Goal: Task Accomplishment & Management: Manage account settings

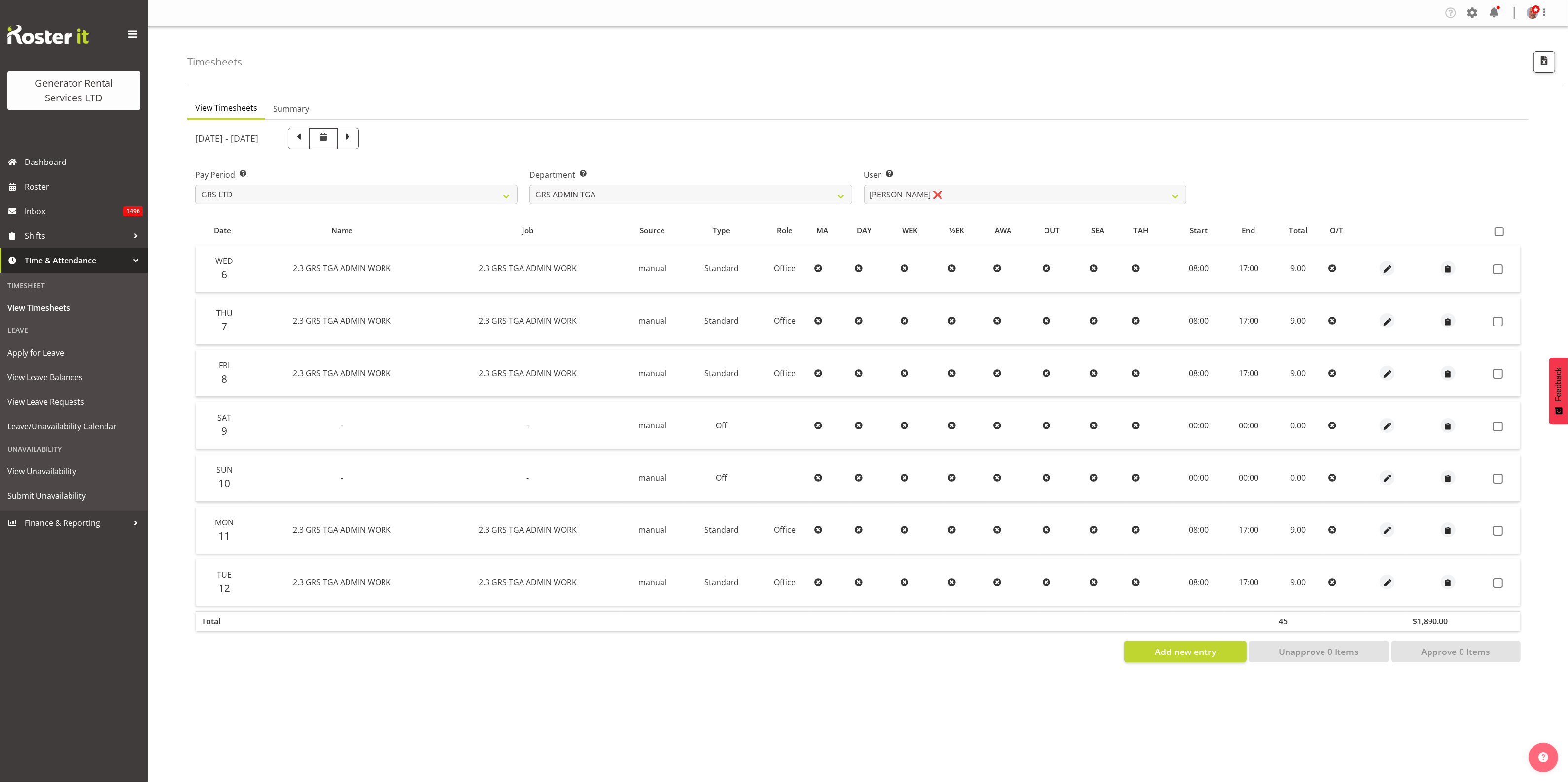
drag, startPoint x: 555, startPoint y: 373, endPoint x: 585, endPoint y: 373, distance: 30.0
click at [585, 373] on td "2.3 GRS TGA ADMIN WORK" at bounding box center [527, 373] width 186 height 47
click at [595, 412] on td "-" at bounding box center [527, 425] width 186 height 47
click at [901, 193] on select "[PERSON_NAME] ❌" at bounding box center [1025, 195] width 322 height 20
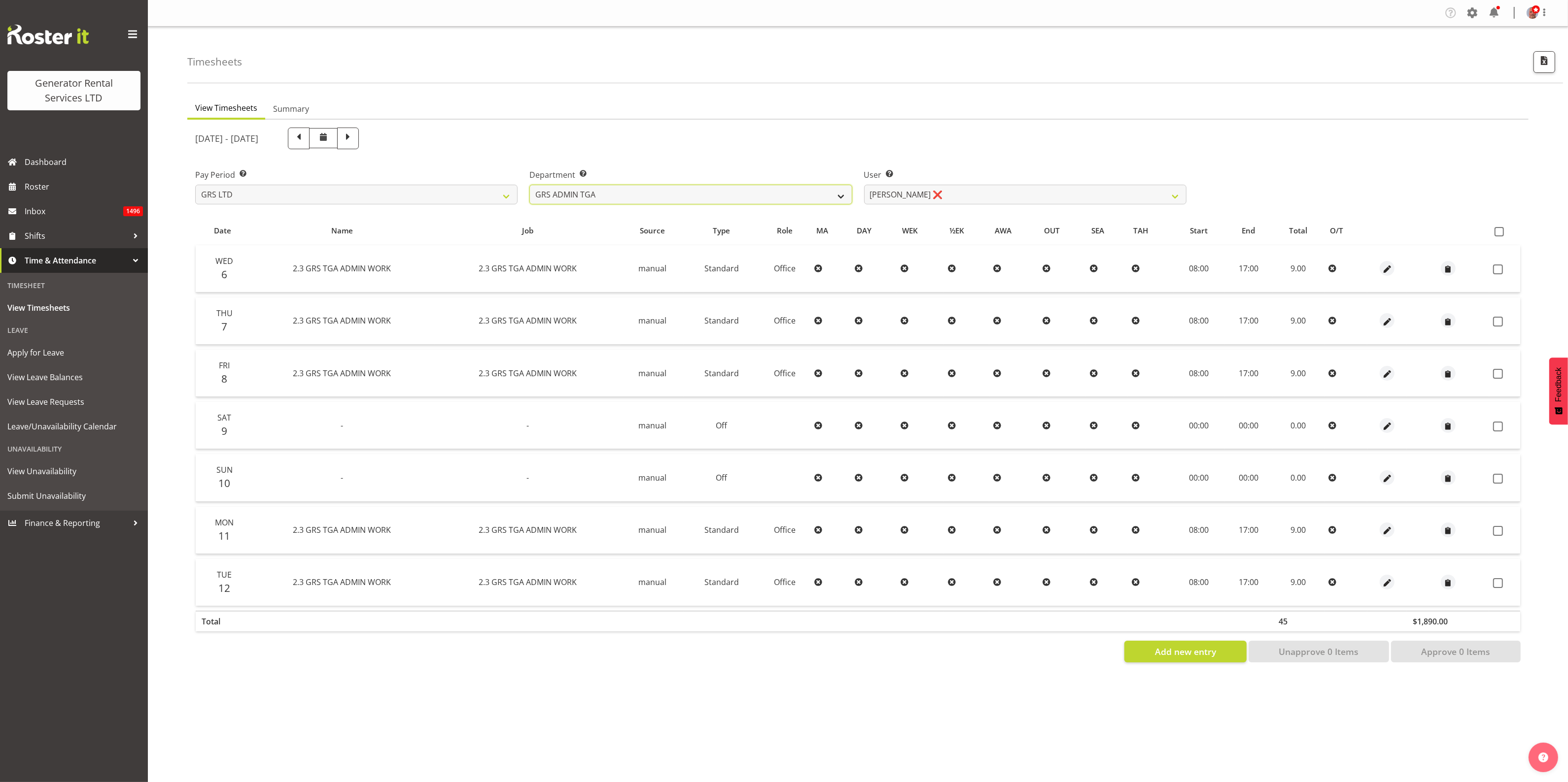
click at [781, 193] on select "GRS ADMIN AKL GRS ADMIN TGA GRS ENGINEERING AKL GRS HIRE AKL GRS HIRE HST GRS H…" at bounding box center [691, 195] width 322 height 20
select select "161"
click at [530, 185] on select "GRS ADMIN AKL GRS ADMIN TGA GRS ENGINEERING AKL GRS HIRE AKL GRS HIRE HST GRS H…" at bounding box center [691, 195] width 322 height 20
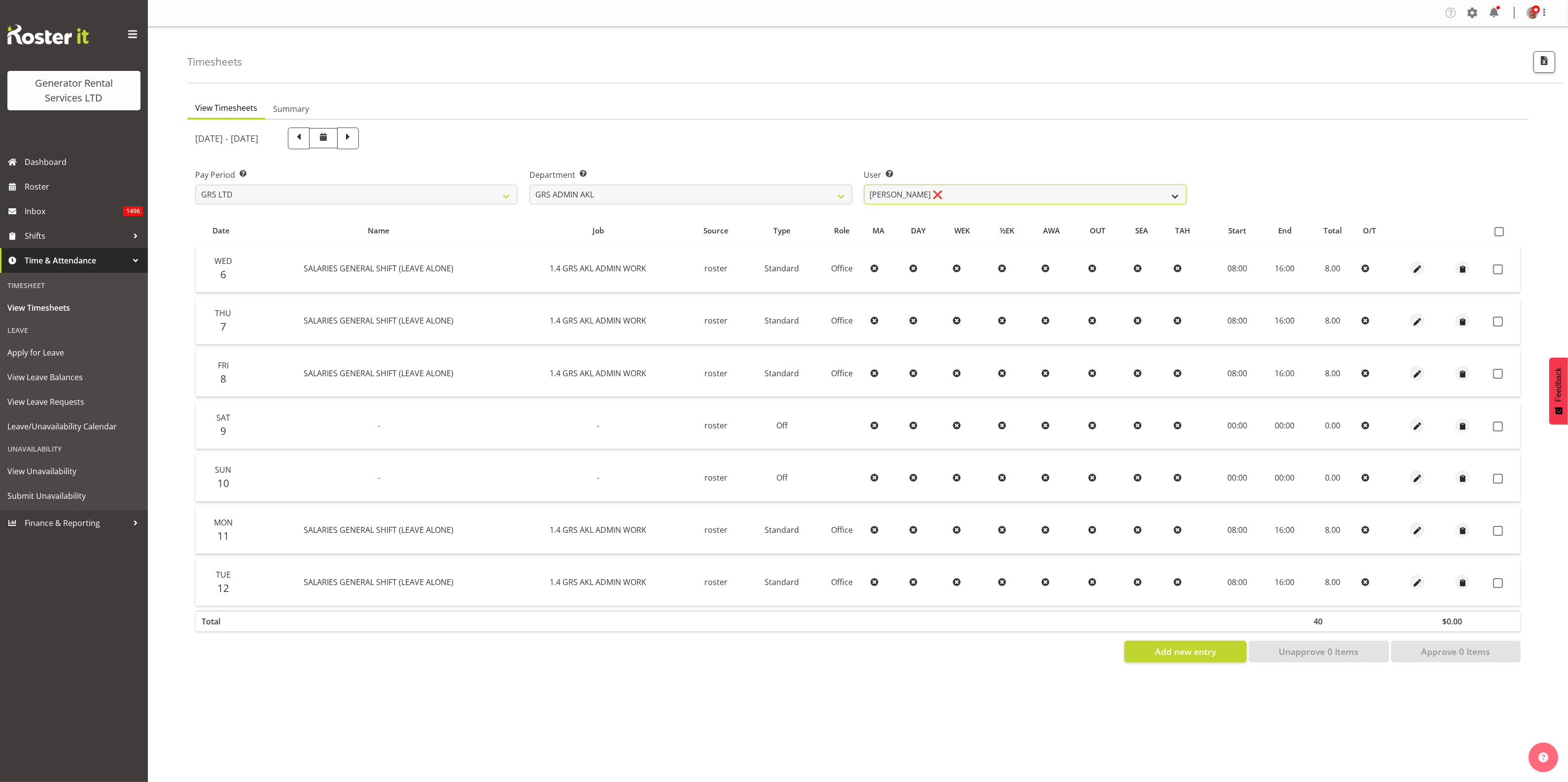
click at [893, 193] on select "[PERSON_NAME] ❌ [PERSON_NAME] ❌ [PERSON_NAME] ❌ [PERSON_NAME] ❌" at bounding box center [1025, 195] width 322 height 20
select select "198"
click at [864, 185] on select "[PERSON_NAME] ❌ [PERSON_NAME] ❌ [PERSON_NAME] ❌ [PERSON_NAME] ❌" at bounding box center [1025, 195] width 322 height 20
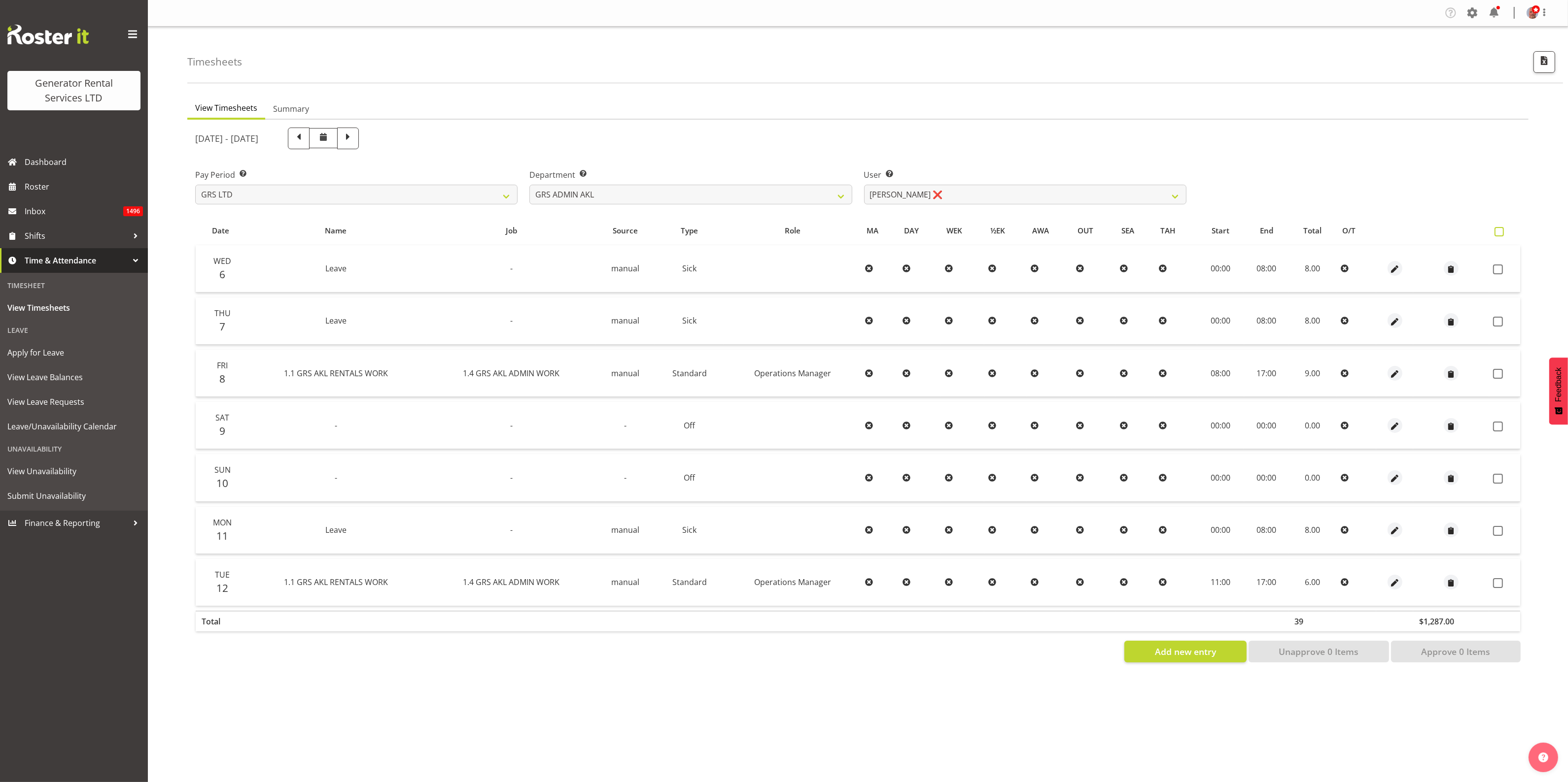
click at [1498, 231] on span at bounding box center [1499, 231] width 9 height 9
click at [1498, 231] on input "checkbox" at bounding box center [1498, 232] width 6 height 6
checkbox input "true"
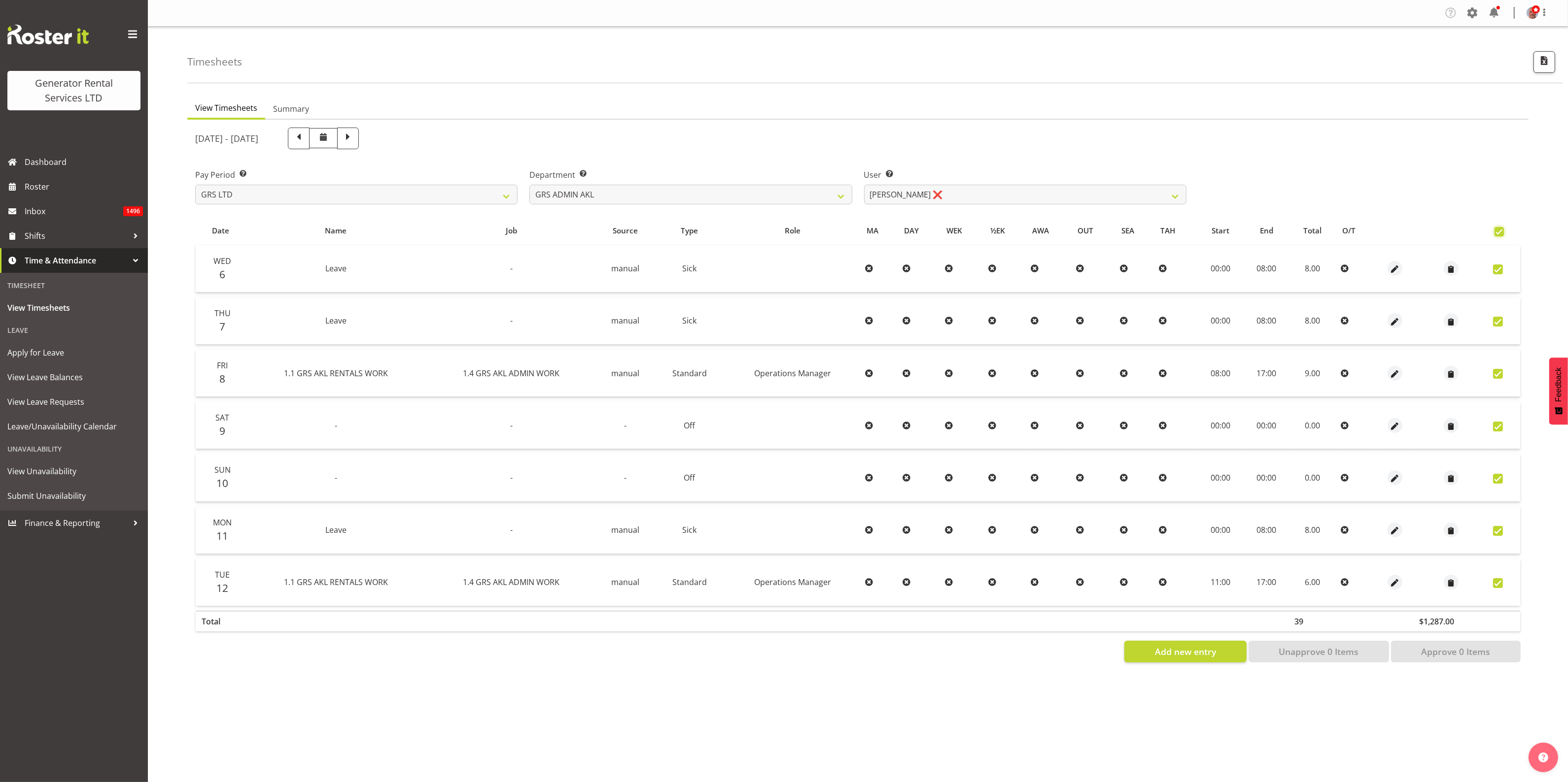
checkbox input "true"
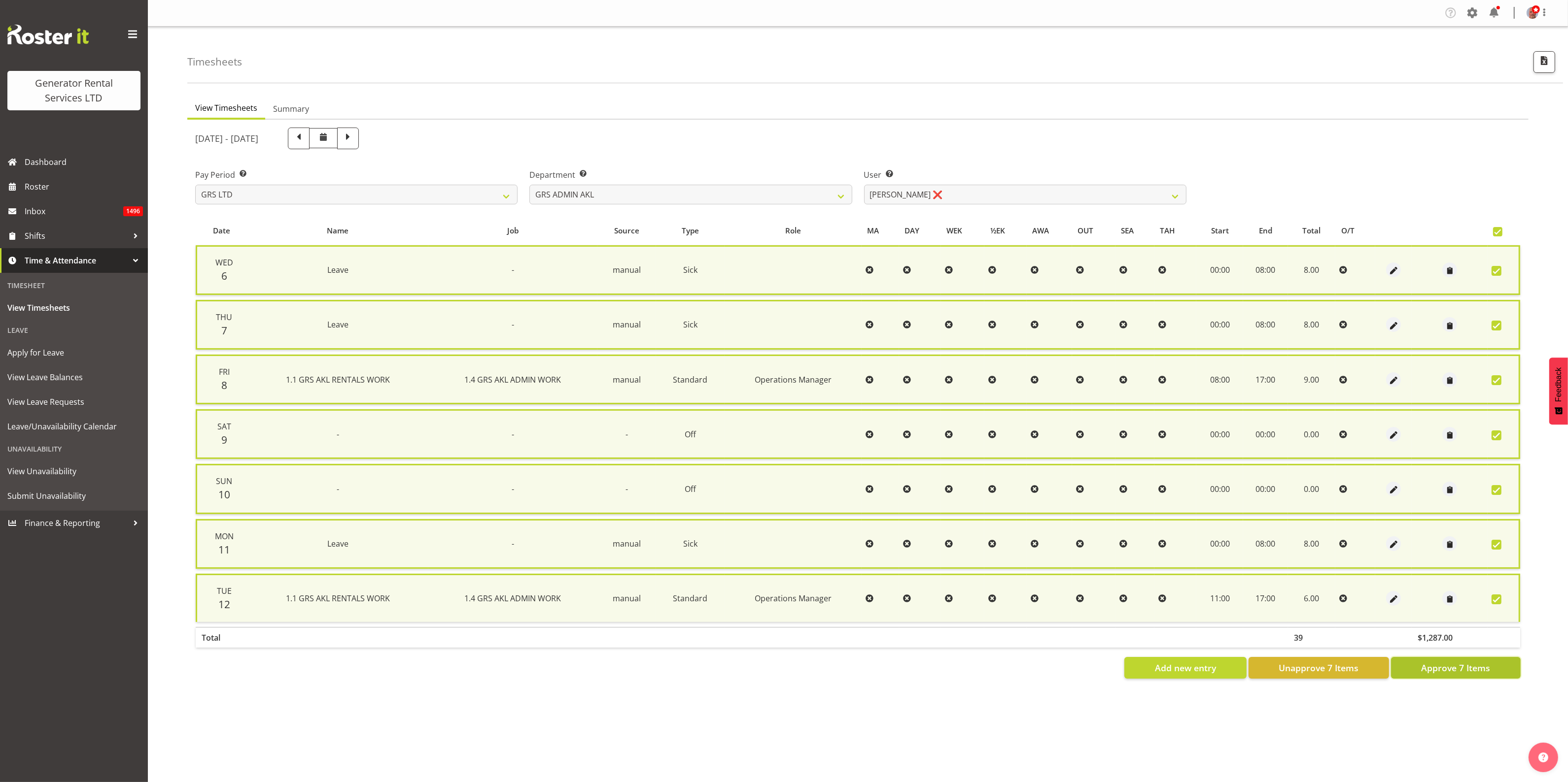
click at [1441, 664] on span "Approve 7 Items" at bounding box center [1455, 668] width 69 height 13
checkbox input "false"
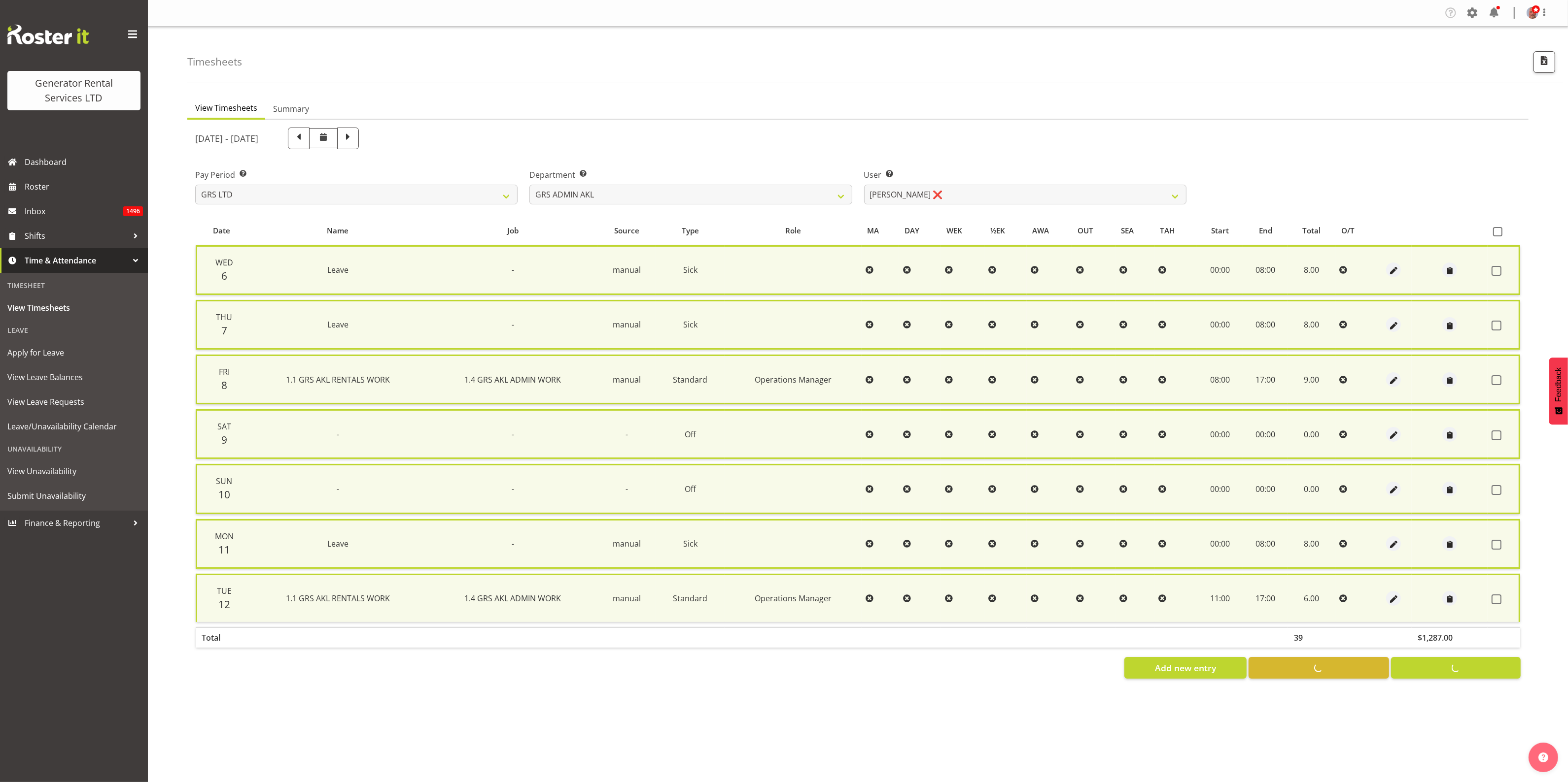
checkbox input "false"
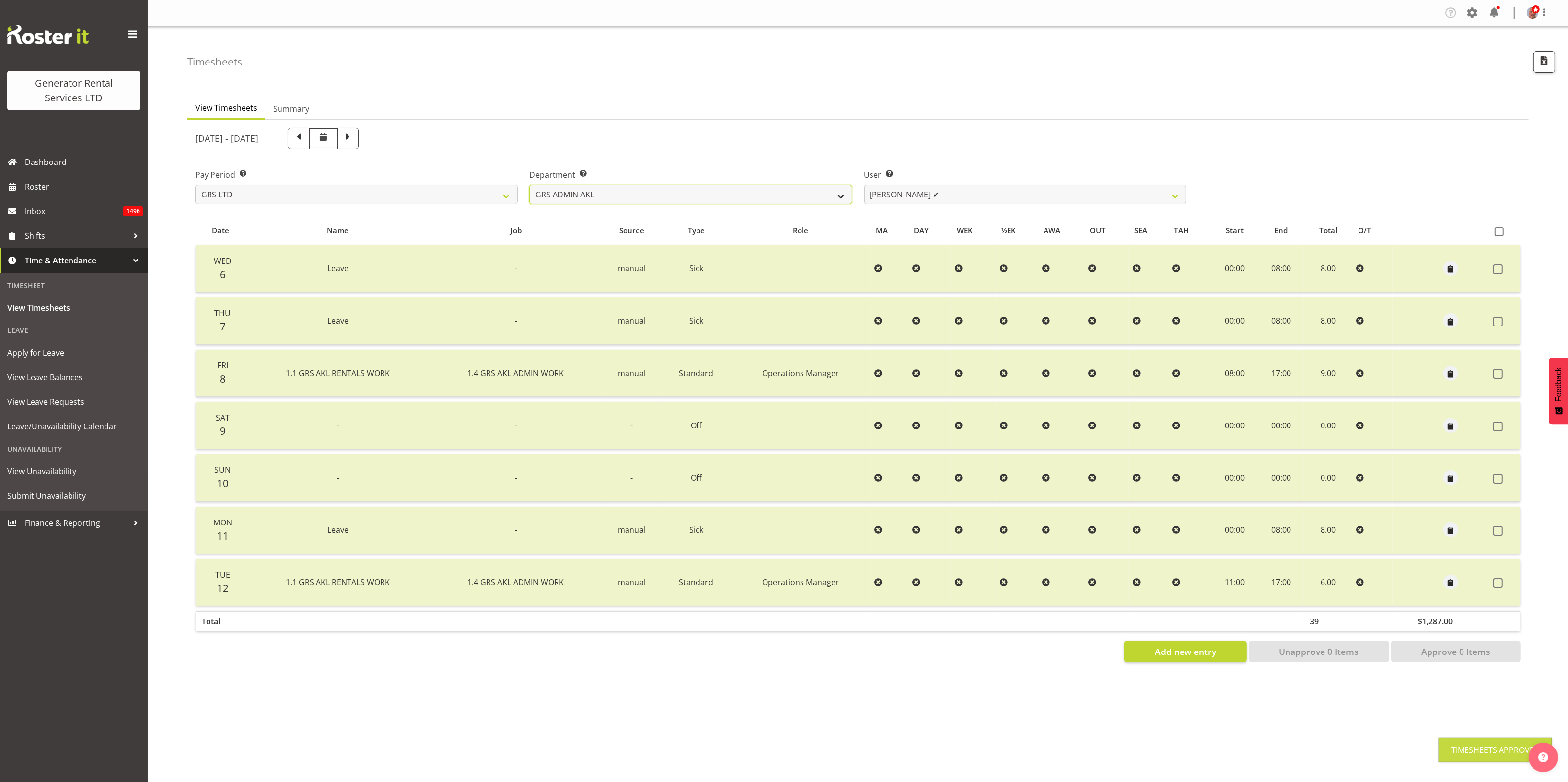
click at [737, 196] on select "GRS ADMIN AKL GRS ADMIN TGA GRS ENGINEERING AKL GRS HIRE AKL GRS HIRE HST GRS H…" at bounding box center [691, 195] width 322 height 20
select select "20"
click at [530, 185] on select "GRS ADMIN AKL GRS ADMIN TGA GRS ENGINEERING AKL GRS HIRE AKL GRS HIRE HST GRS H…" at bounding box center [691, 195] width 322 height 20
select select "5730"
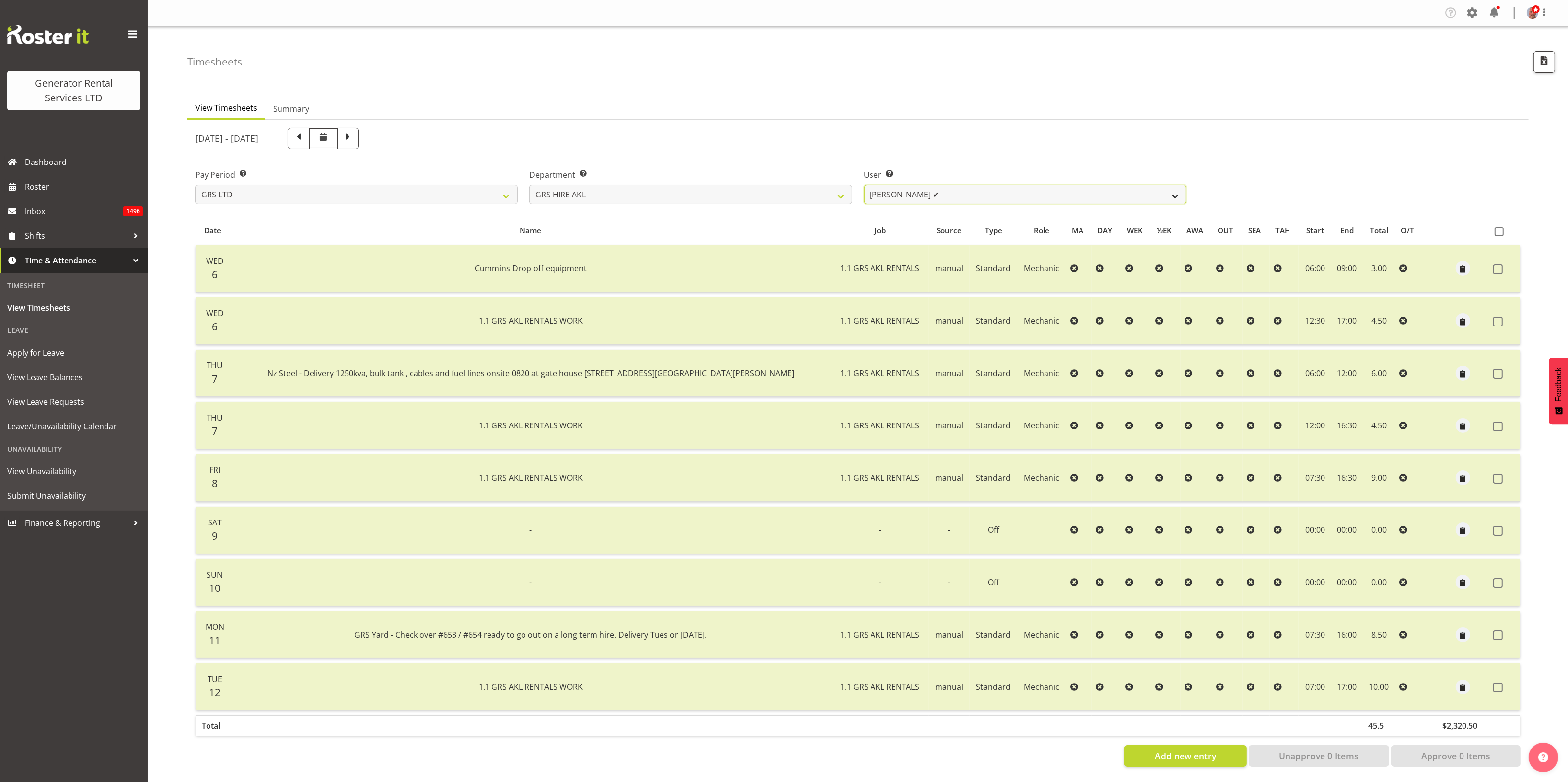
click at [947, 197] on select "[PERSON_NAME] ✔ [PERSON_NAME] ✔ [PERSON_NAME] ([GEOGRAPHIC_DATA]) [PERSON_NAME]…" at bounding box center [1025, 195] width 322 height 20
click at [760, 190] on select "GRS ADMIN AKL GRS ADMIN TGA GRS ENGINEERING AKL GRS HIRE AKL GRS HIRE HST GRS H…" at bounding box center [691, 195] width 322 height 20
click at [530, 185] on select "GRS ADMIN AKL GRS ADMIN TGA GRS ENGINEERING AKL GRS HIRE AKL GRS HIRE HST GRS H…" at bounding box center [691, 195] width 322 height 20
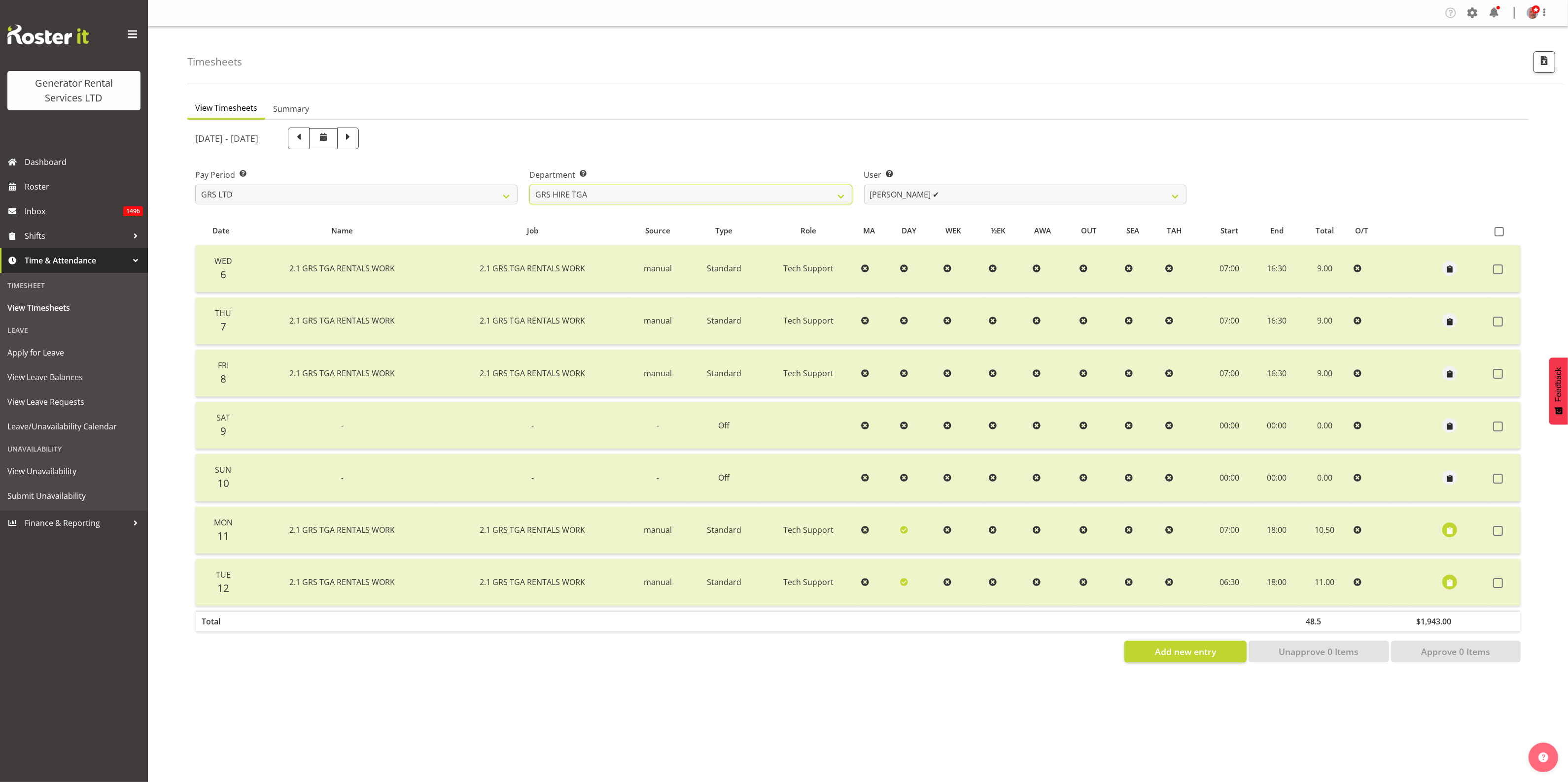
scroll to position [0, 0]
click at [891, 191] on select "[PERSON_NAME] ✔ [PERSON_NAME] ✔ [PERSON_NAME] ✔ [PERSON_NAME] ✔ [PERSON_NAME] ✔" at bounding box center [1025, 195] width 322 height 20
click at [804, 195] on select "GRS ADMIN AKL GRS ADMIN TGA GRS ENGINEERING AKL GRS HIRE AKL GRS HIRE HST GRS H…" at bounding box center [691, 195] width 322 height 20
click at [530, 185] on select "GRS ADMIN AKL GRS ADMIN TGA GRS ENGINEERING AKL GRS HIRE AKL GRS HIRE HST GRS H…" at bounding box center [691, 195] width 322 height 20
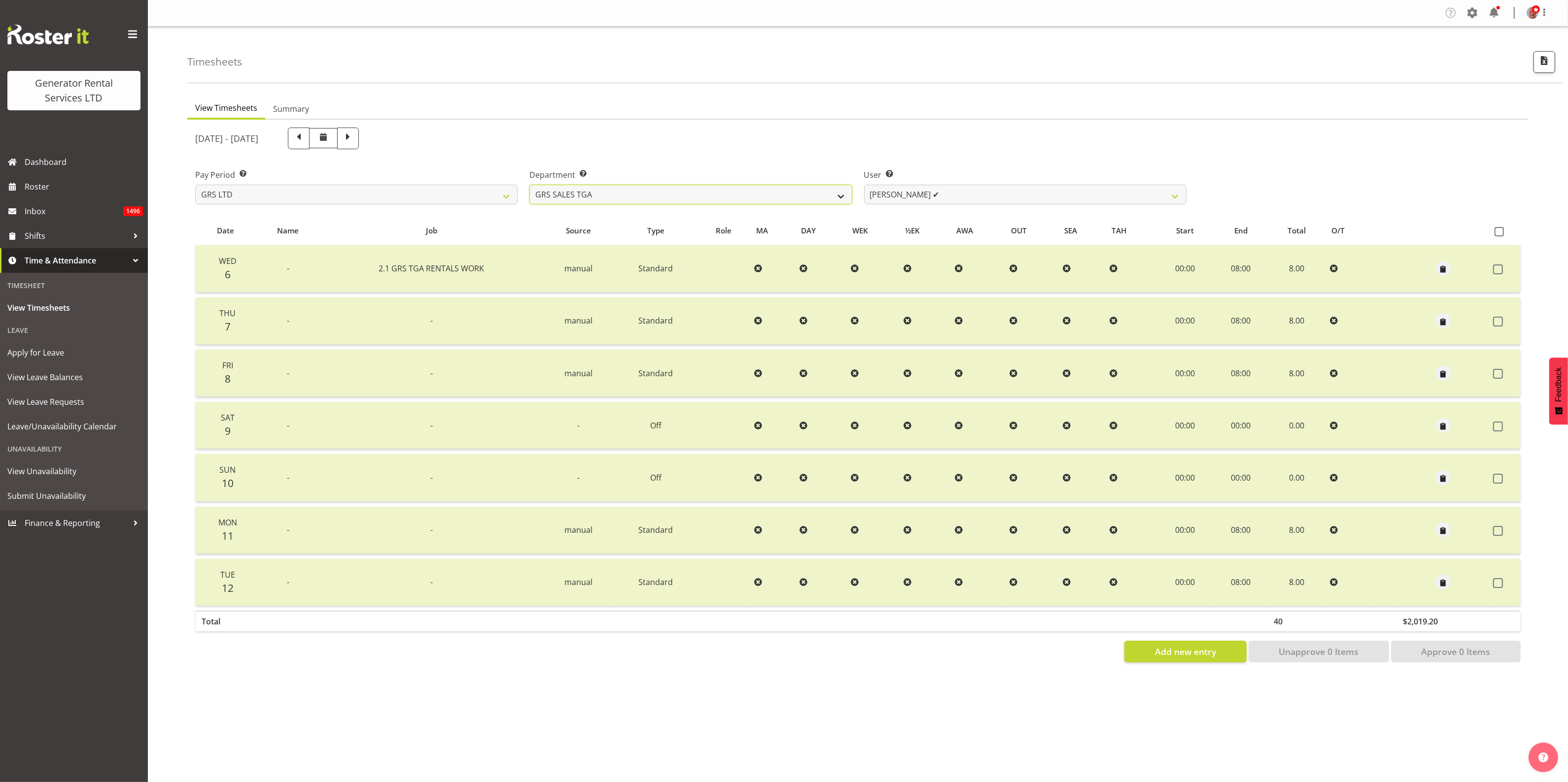
click at [784, 192] on select "GRS ADMIN AKL GRS ADMIN TGA GRS ENGINEERING AKL GRS HIRE AKL GRS HIRE HST GRS H…" at bounding box center [691, 195] width 322 height 20
click at [530, 185] on select "GRS ADMIN AKL GRS ADMIN TGA GRS ENGINEERING AKL GRS HIRE AKL GRS HIRE HST GRS H…" at bounding box center [691, 195] width 322 height 20
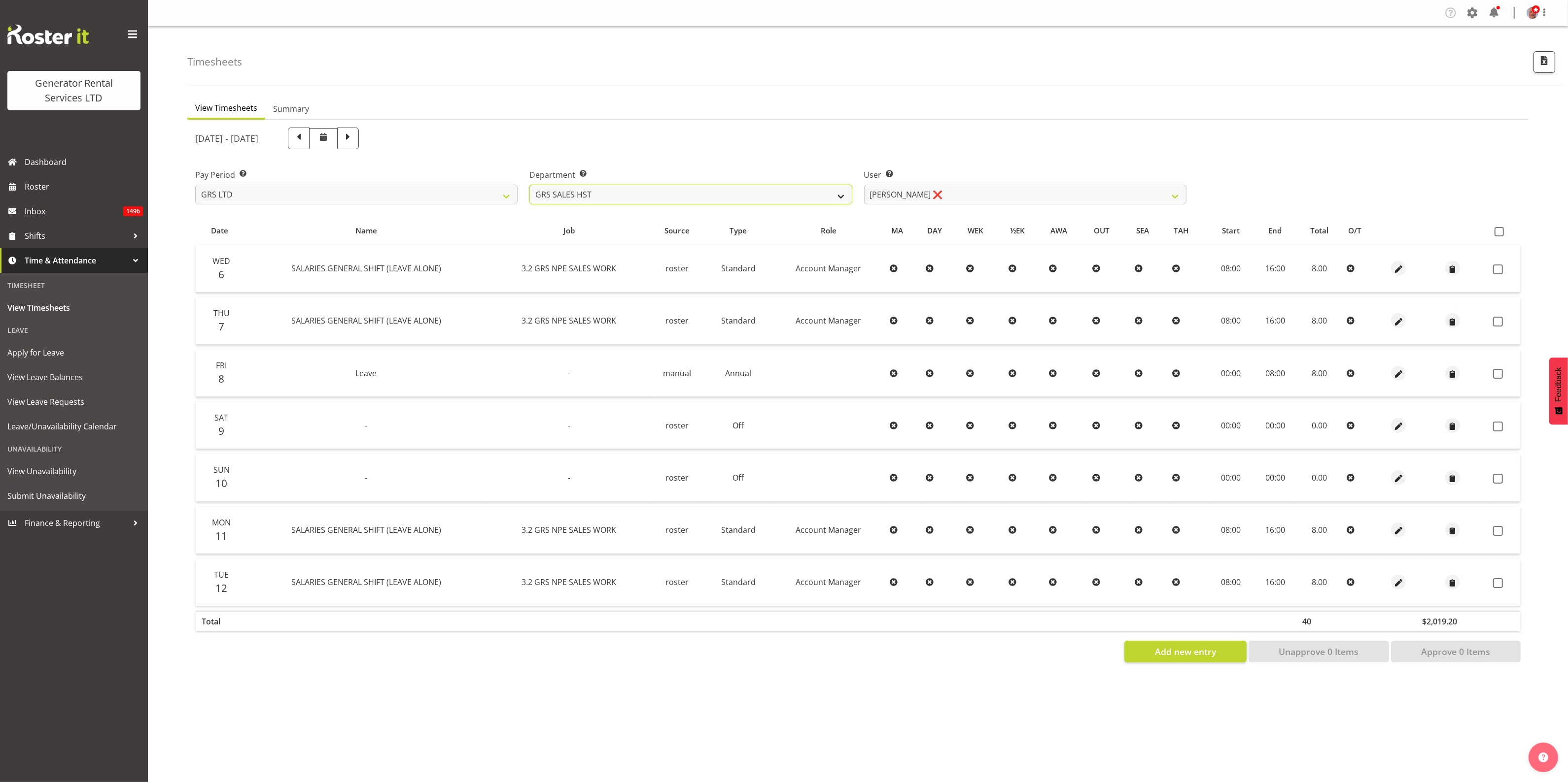
click at [673, 193] on select "GRS ADMIN AKL GRS ADMIN TGA GRS ENGINEERING AKL GRS HIRE AKL GRS HIRE HST GRS H…" at bounding box center [691, 195] width 322 height 20
click at [530, 185] on select "GRS ADMIN AKL GRS ADMIN TGA GRS ENGINEERING AKL GRS HIRE AKL GRS HIRE HST GRS H…" at bounding box center [691, 195] width 322 height 20
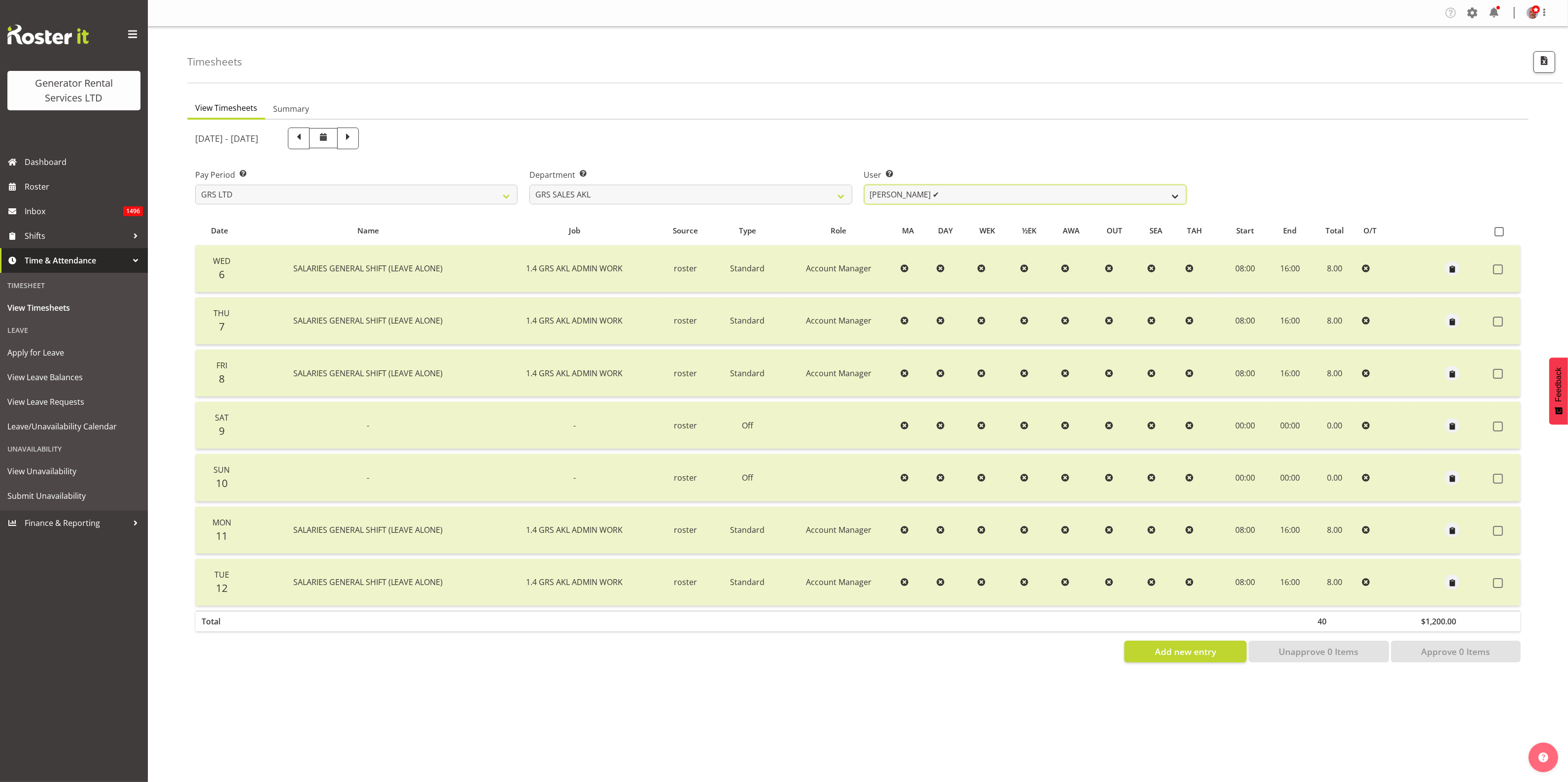
click at [875, 196] on select "[PERSON_NAME] ✔ [PERSON_NAME] ✔ [PERSON_NAME] ✔ [PERSON_NAME] ✔ [PERSON_NAME] ❌" at bounding box center [1025, 195] width 322 height 20
click at [772, 191] on select "GRS ADMIN AKL GRS ADMIN TGA GRS ENGINEERING AKL GRS HIRE AKL GRS HIRE HST GRS H…" at bounding box center [691, 195] width 322 height 20
click at [530, 185] on select "GRS ADMIN AKL GRS ADMIN TGA GRS ENGINEERING AKL GRS HIRE AKL GRS HIRE HST GRS H…" at bounding box center [691, 195] width 322 height 20
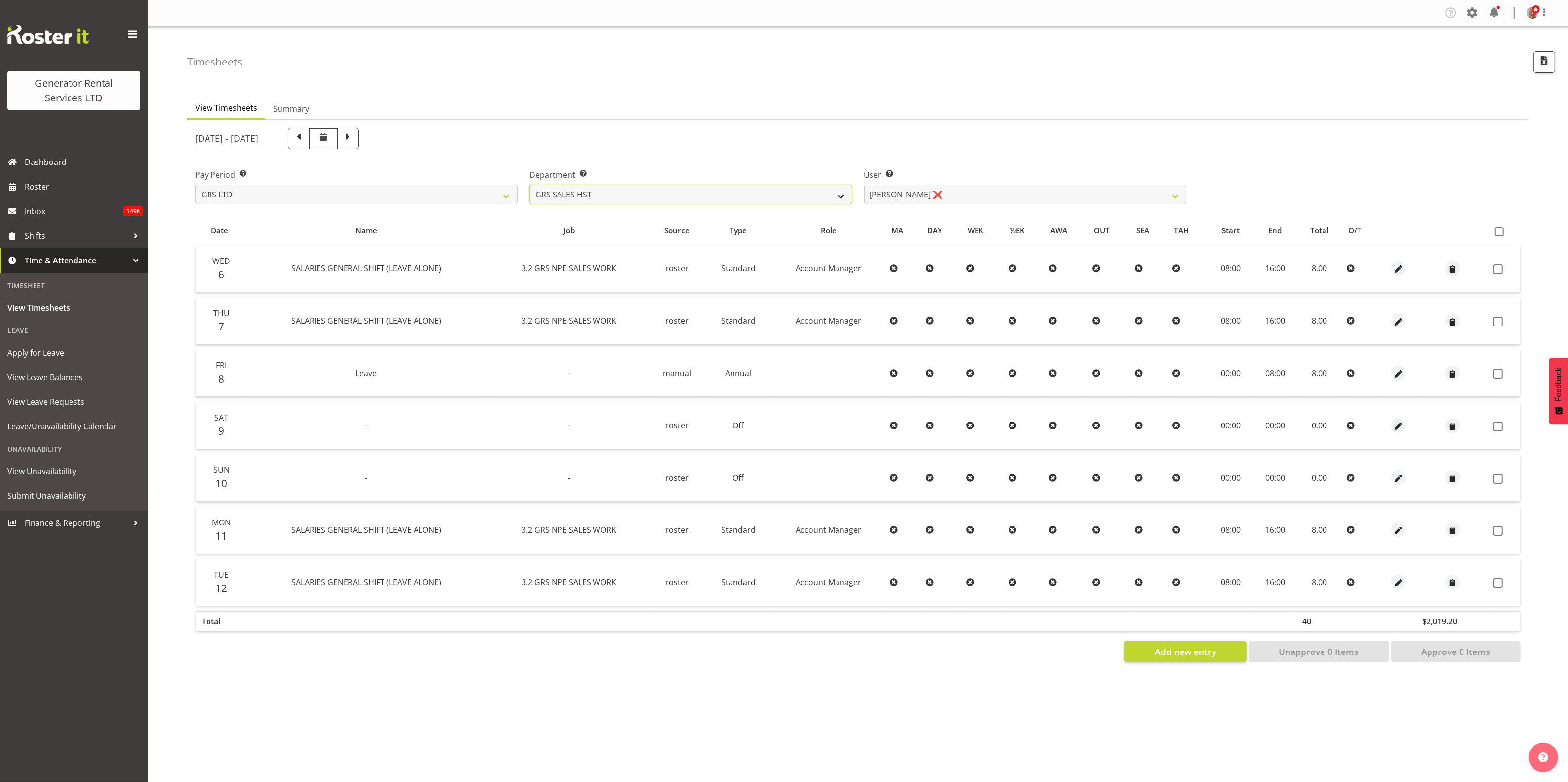
click at [785, 191] on select "GRS ADMIN AKL GRS ADMIN TGA GRS ENGINEERING AKL GRS HIRE AKL GRS HIRE HST GRS H…" at bounding box center [691, 195] width 322 height 20
click at [530, 185] on select "GRS ADMIN AKL GRS ADMIN TGA GRS ENGINEERING AKL GRS HIRE AKL GRS HIRE HST GRS H…" at bounding box center [691, 195] width 322 height 20
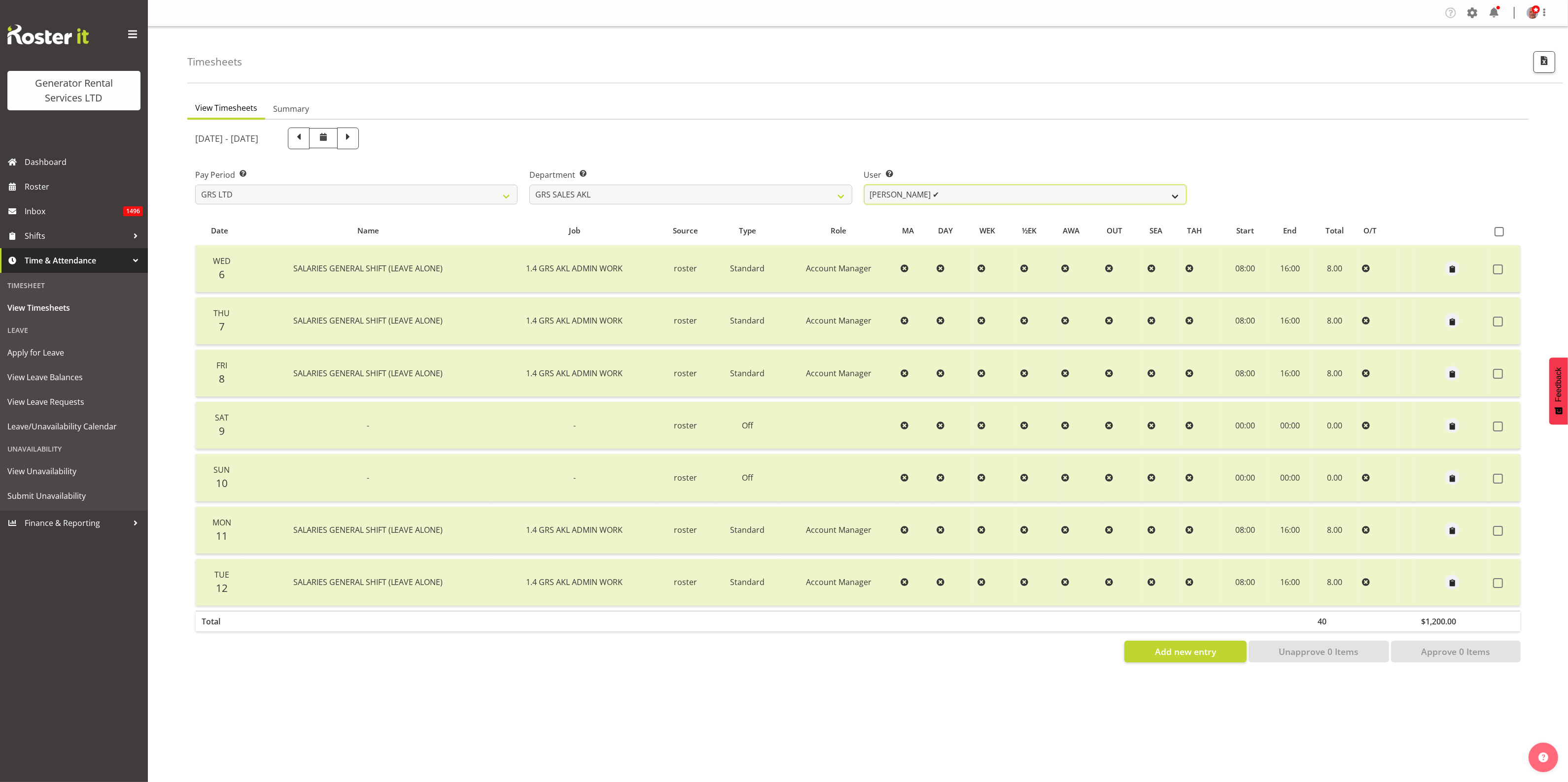
click at [900, 191] on select "[PERSON_NAME] ✔ [PERSON_NAME] ✔ [PERSON_NAME] ✔ [PERSON_NAME] ✔ [PERSON_NAME] ❌" at bounding box center [1025, 195] width 322 height 20
click at [743, 192] on select "GRS ADMIN AKL GRS ADMIN TGA GRS ENGINEERING AKL GRS HIRE AKL GRS HIRE HST GRS H…" at bounding box center [691, 195] width 322 height 20
select select "21"
click at [530, 185] on select "GRS ADMIN AKL GRS ADMIN TGA GRS ENGINEERING AKL GRS HIRE AKL GRS HIRE HST GRS H…" at bounding box center [691, 195] width 322 height 20
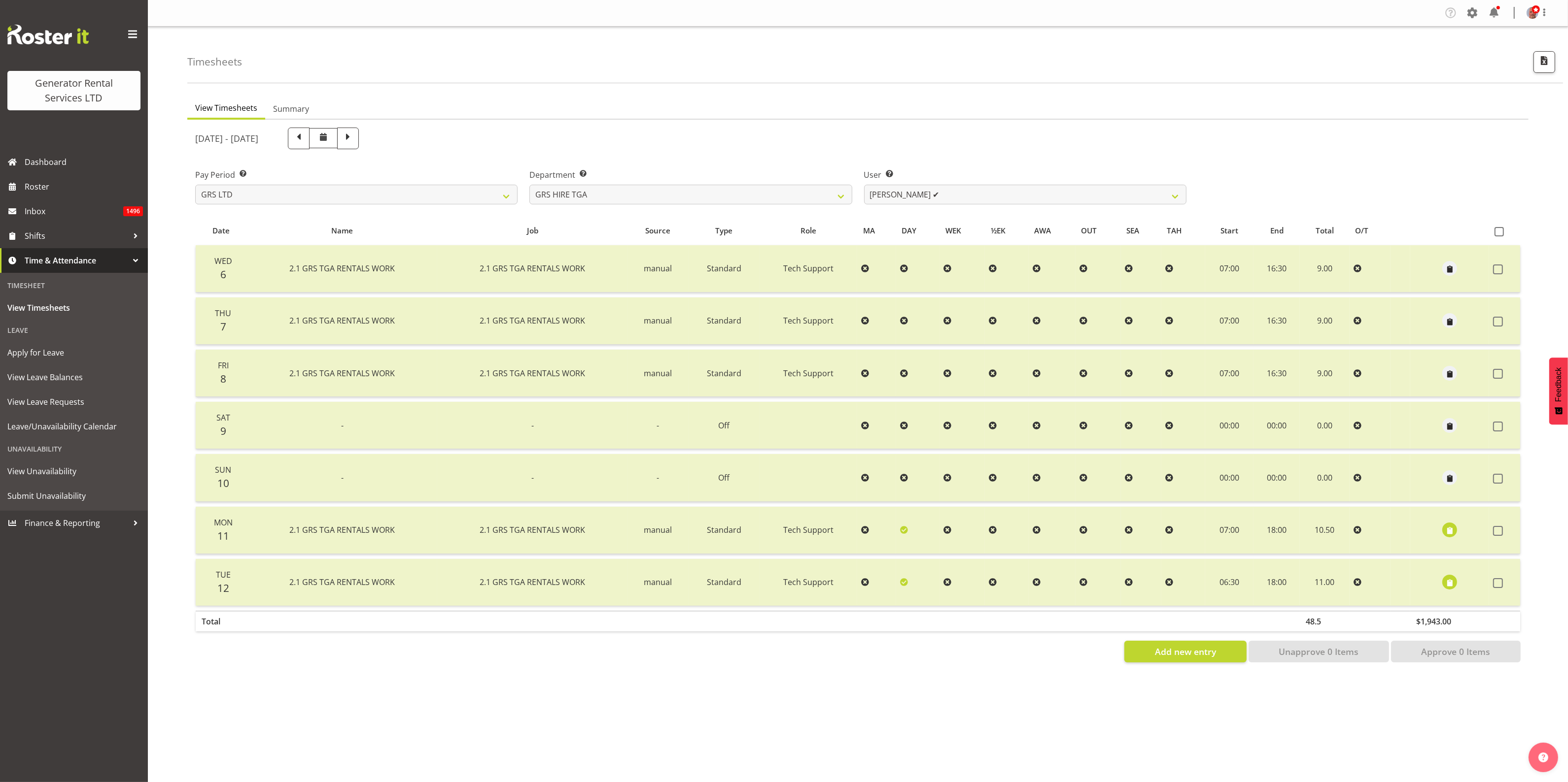
click at [890, 183] on div "User Select user. Note: This is filtered down by the previous two drop-down ite…" at bounding box center [1025, 187] width 322 height 35
click at [888, 195] on select "[PERSON_NAME] ✔ [PERSON_NAME] ✔ [PERSON_NAME] ✔ [PERSON_NAME] ✔ [PERSON_NAME] ✔" at bounding box center [1025, 195] width 322 height 20
select select "195"
click at [864, 185] on select "[PERSON_NAME] ✔ [PERSON_NAME] ✔ [PERSON_NAME] ✔ [PERSON_NAME] ✔ [PERSON_NAME] ✔" at bounding box center [1025, 195] width 322 height 20
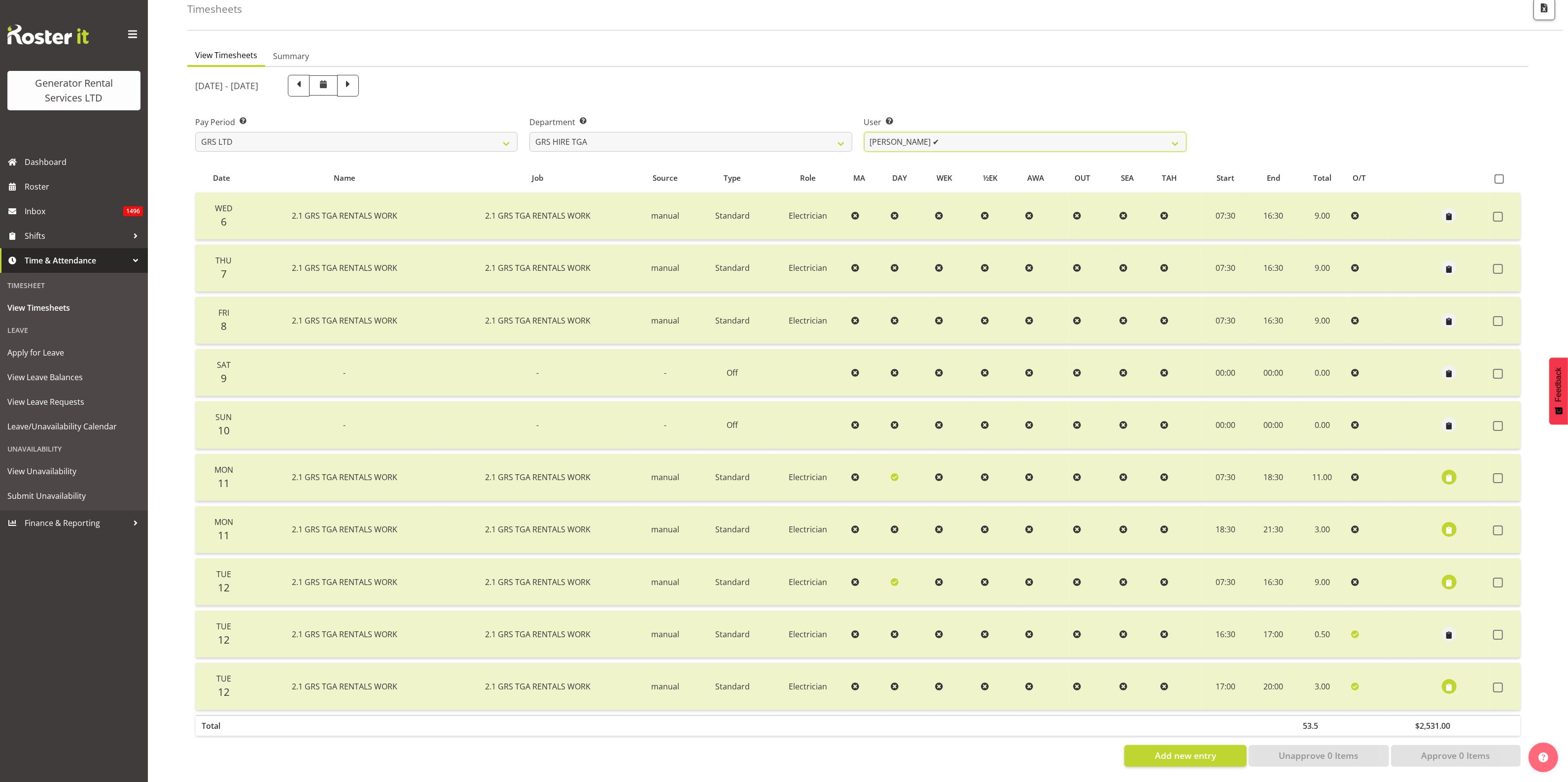
scroll to position [62, 0]
click at [1449, 682] on span "button" at bounding box center [1449, 687] width 12 height 12
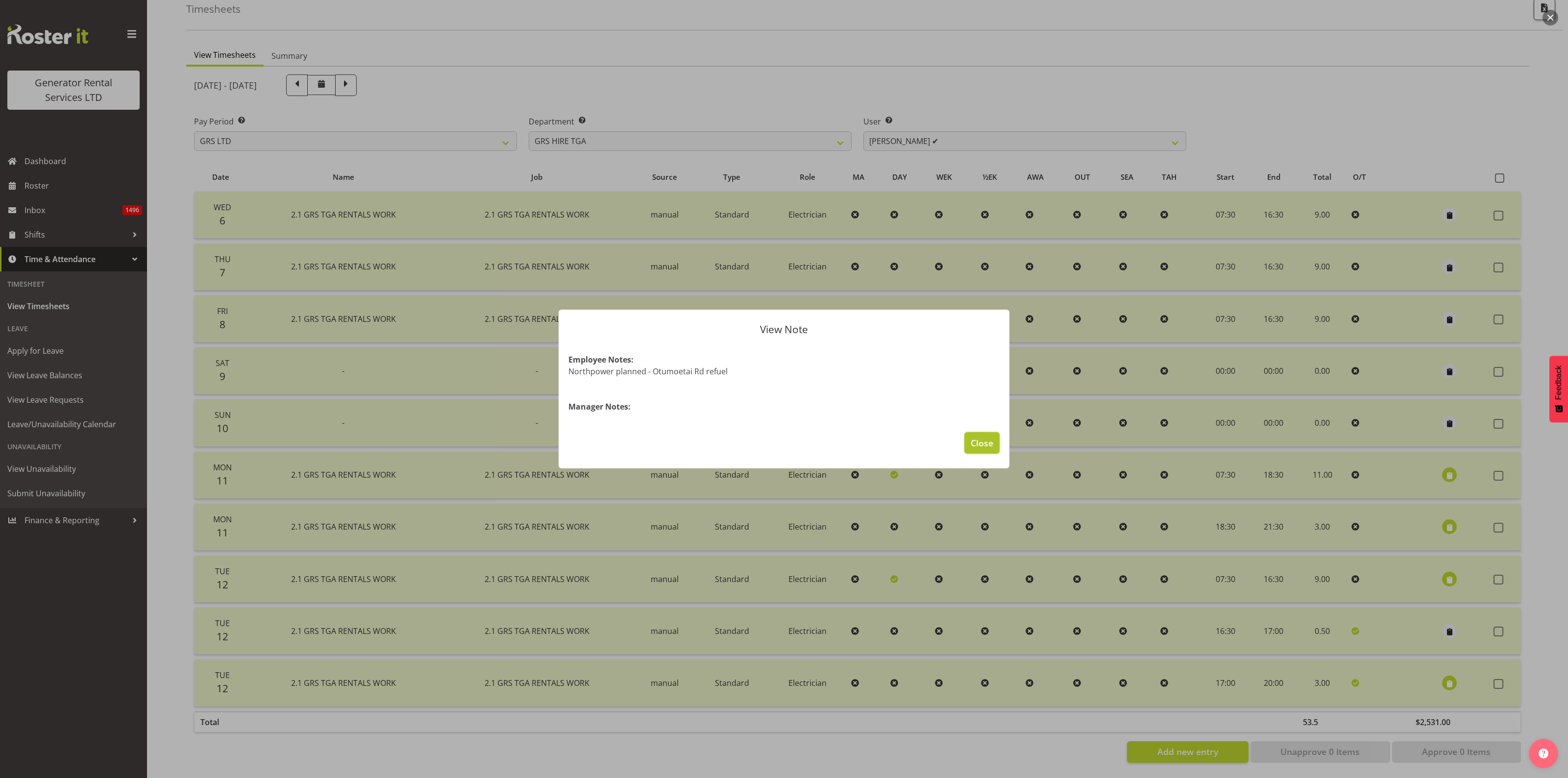
click at [976, 444] on span "Close" at bounding box center [982, 443] width 23 height 13
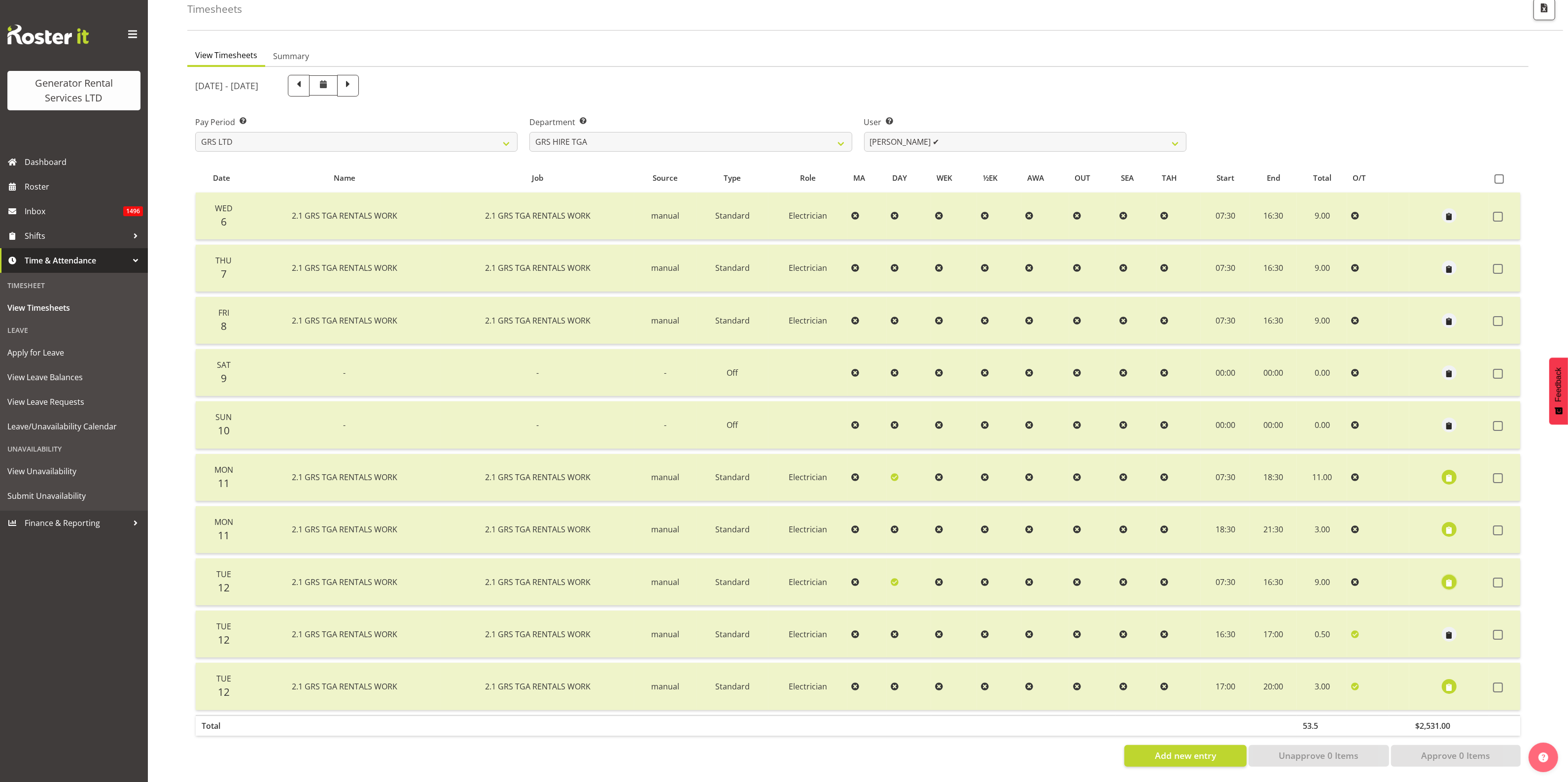
click at [1453, 577] on span "button" at bounding box center [1449, 583] width 12 height 12
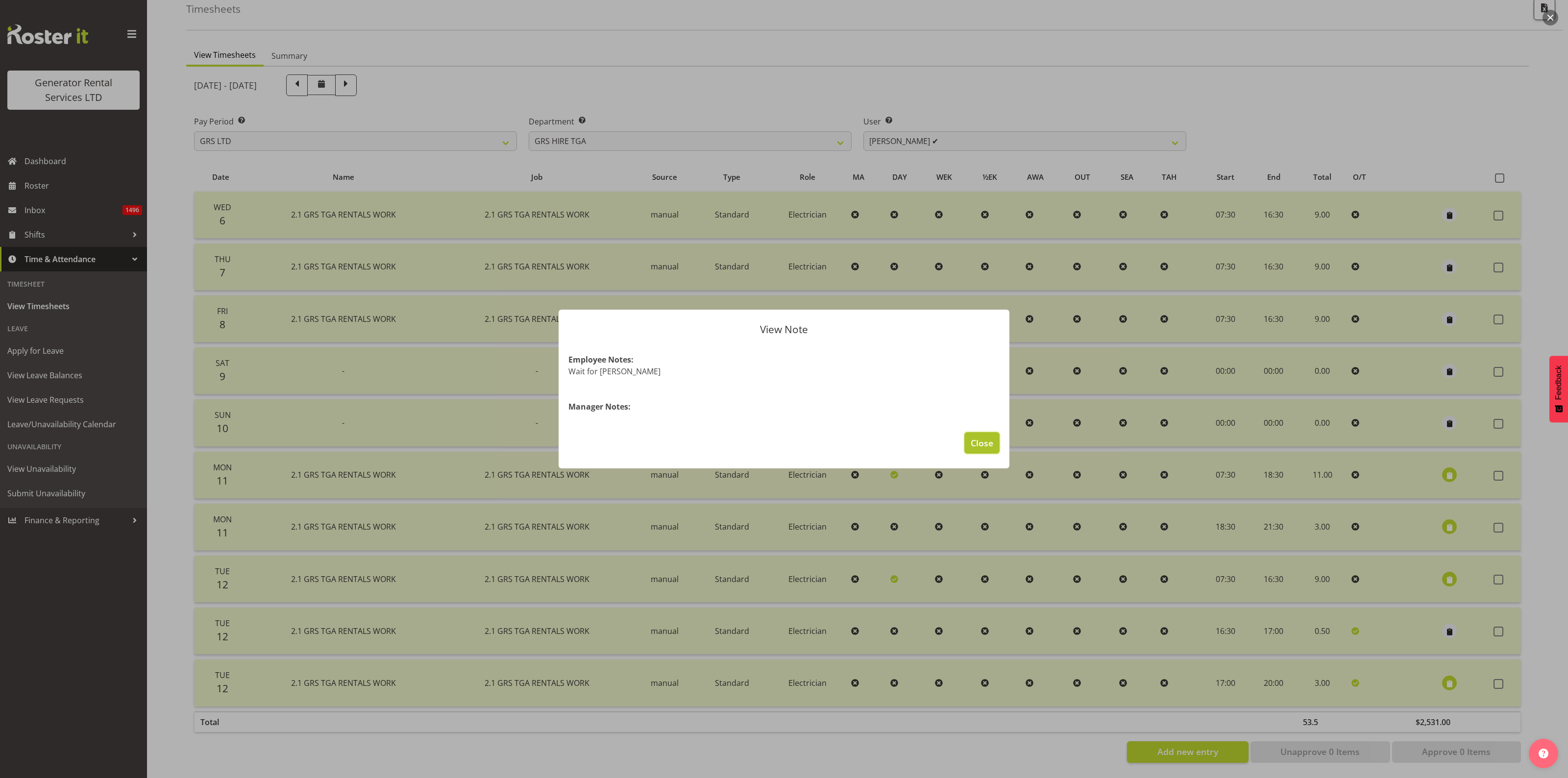
click at [976, 439] on span "Close" at bounding box center [982, 443] width 23 height 13
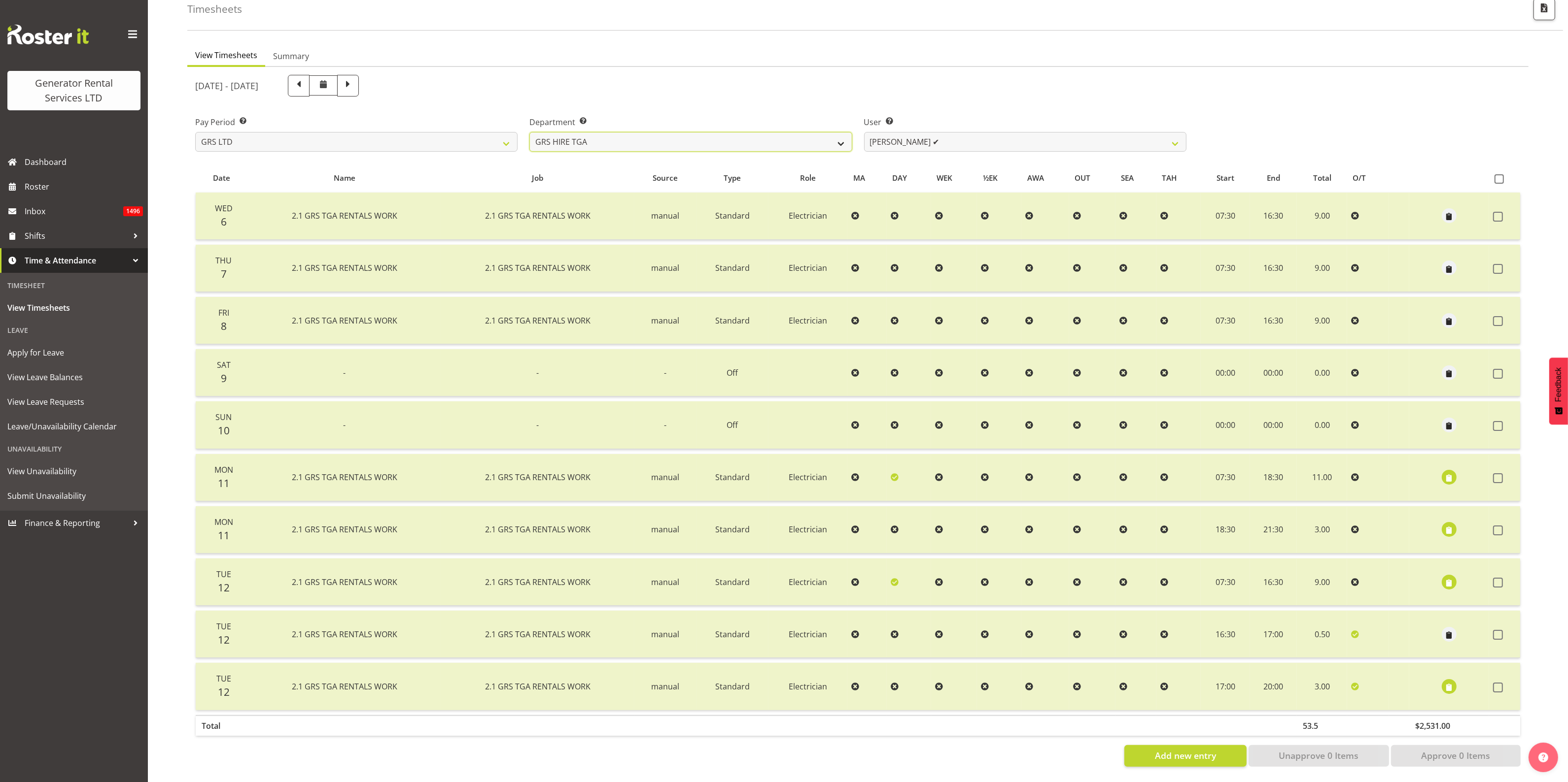
click at [732, 132] on select "GRS ADMIN AKL GRS ADMIN TGA GRS ENGINEERING AKL GRS HIRE AKL GRS HIRE HST GRS H…" at bounding box center [691, 142] width 322 height 20
select select "20"
click at [530, 132] on select "GRS ADMIN AKL GRS ADMIN TGA GRS ENGINEERING AKL GRS HIRE AKL GRS HIRE HST GRS H…" at bounding box center [691, 142] width 322 height 20
select select "5730"
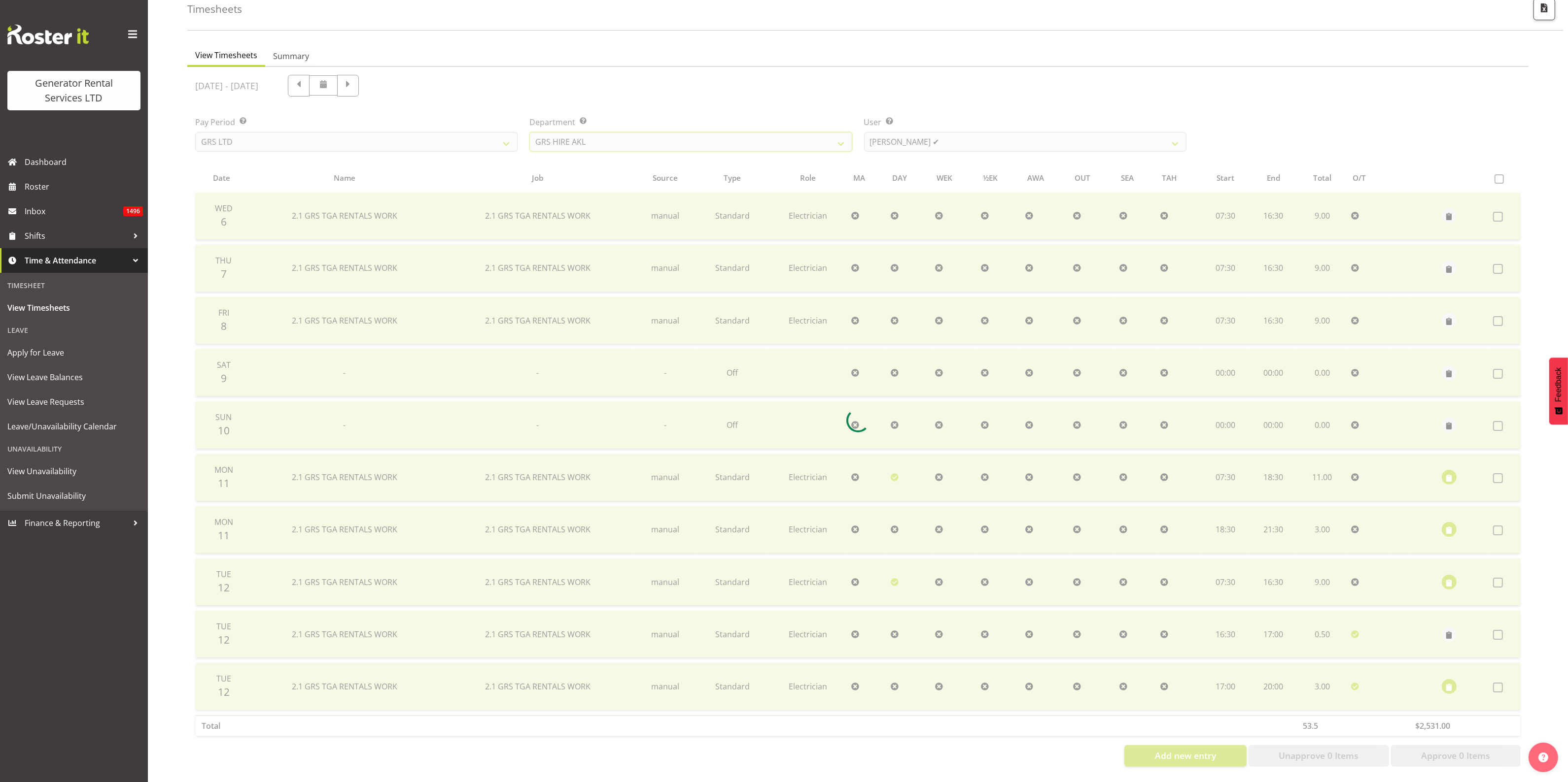
scroll to position [9, 0]
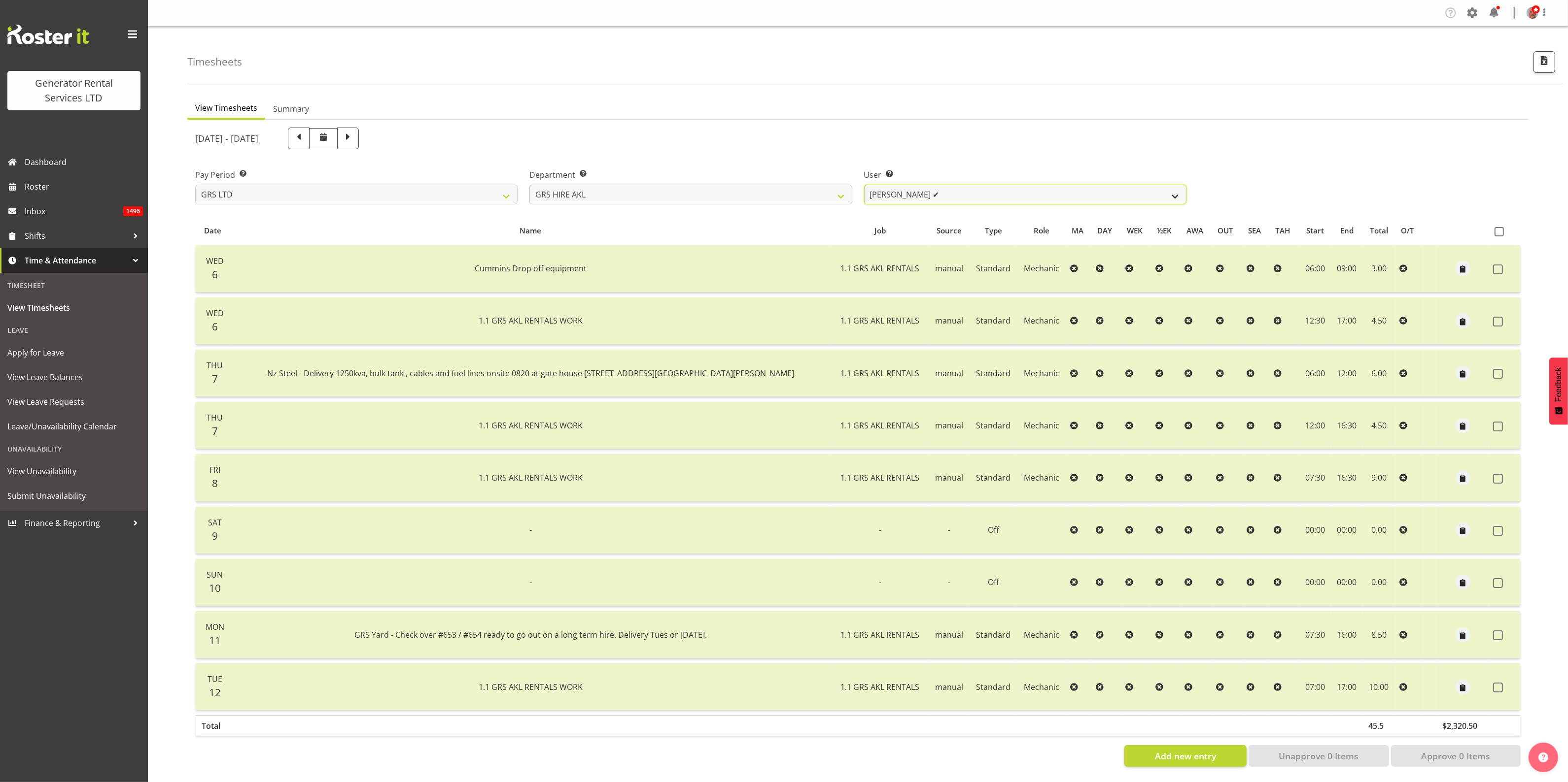
click at [881, 185] on select "[PERSON_NAME] ✔ [PERSON_NAME] ✔ [PERSON_NAME] ([GEOGRAPHIC_DATA]) [PERSON_NAME]…" at bounding box center [1025, 195] width 322 height 20
click at [742, 185] on select "GRS ADMIN AKL GRS ADMIN TGA GRS ENGINEERING AKL GRS HIRE AKL GRS HIRE HST GRS H…" at bounding box center [691, 195] width 322 height 20
click at [530, 185] on select "GRS ADMIN AKL GRS ADMIN TGA GRS ENGINEERING AKL GRS HIRE AKL GRS HIRE HST GRS H…" at bounding box center [691, 195] width 322 height 20
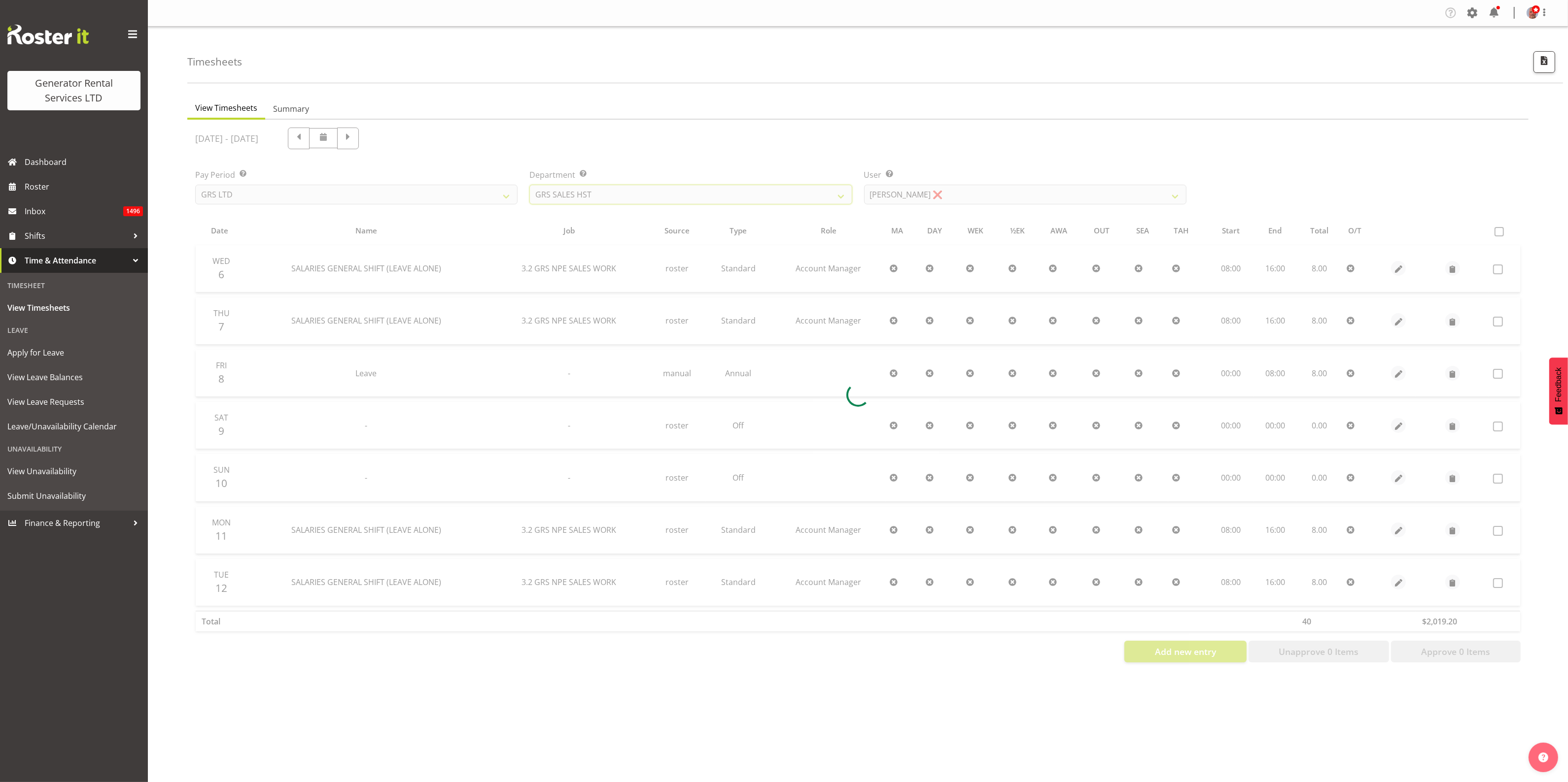
scroll to position [0, 0]
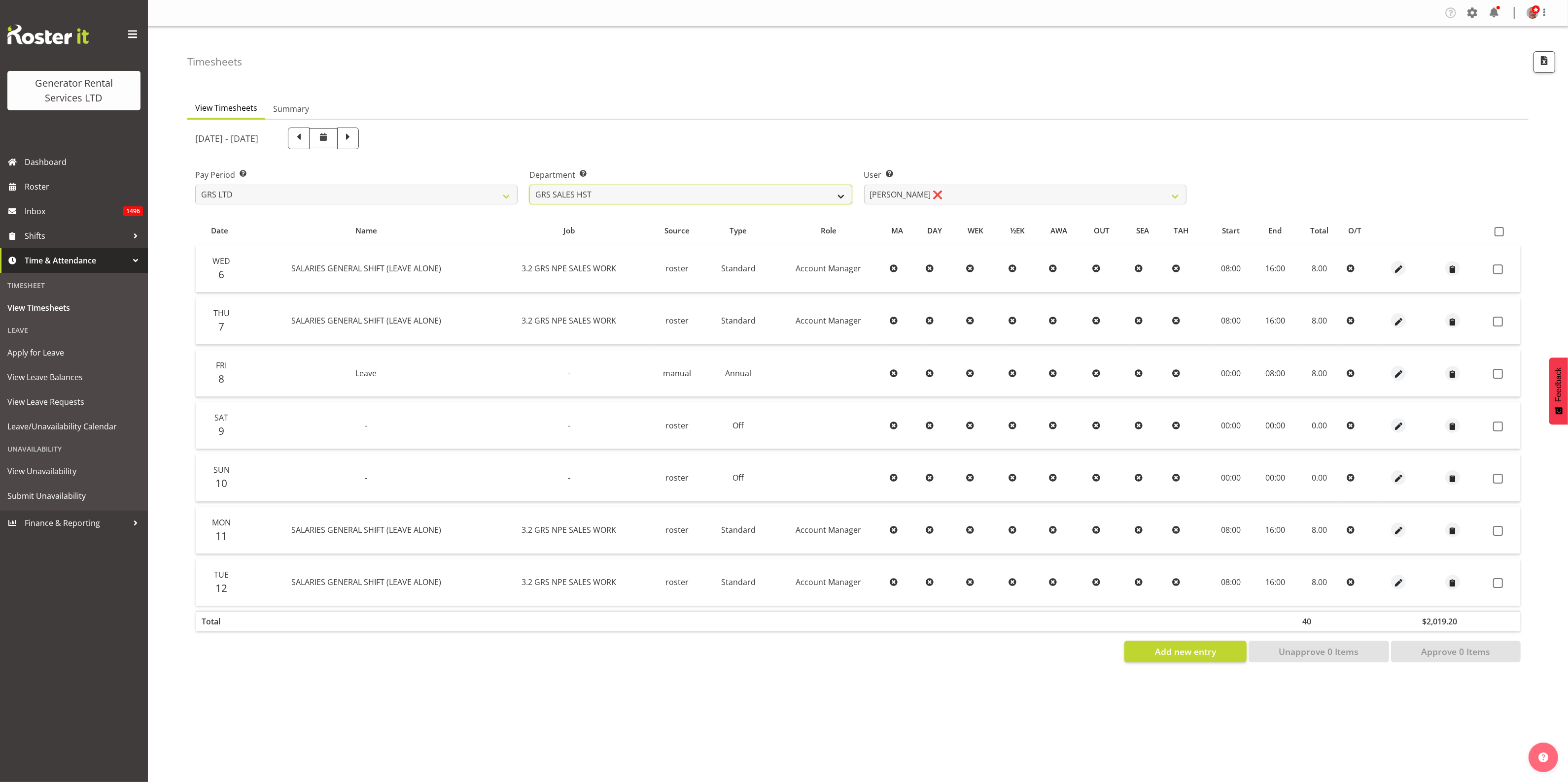
click at [693, 195] on select "GRS ADMIN AKL GRS ADMIN TGA GRS ENGINEERING AKL GRS HIRE AKL GRS HIRE HST GRS H…" at bounding box center [691, 195] width 322 height 20
select select "163"
click at [530, 185] on select "GRS ADMIN AKL GRS ADMIN TGA GRS ENGINEERING AKL GRS HIRE AKL GRS HIRE HST GRS H…" at bounding box center [691, 195] width 322 height 20
